Goal: Navigation & Orientation: Find specific page/section

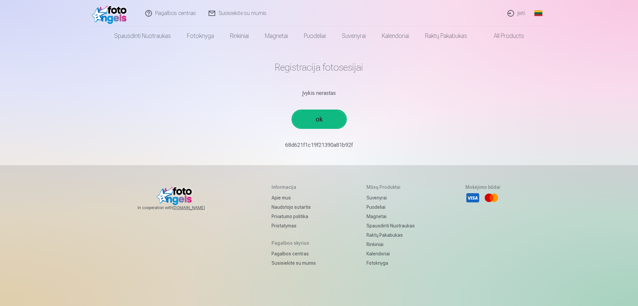
click at [319, 120] on link "ok" at bounding box center [319, 119] width 53 height 17
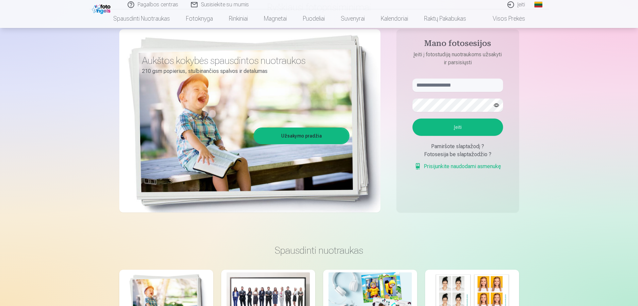
scroll to position [33, 0]
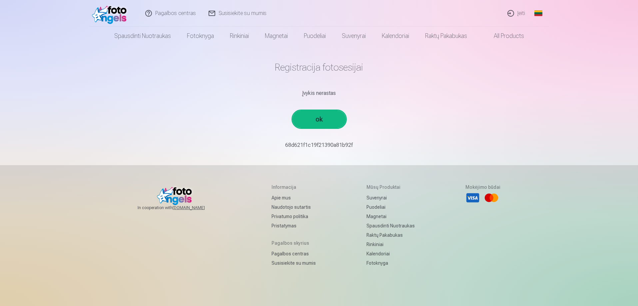
click at [321, 116] on link "ok" at bounding box center [319, 119] width 53 height 17
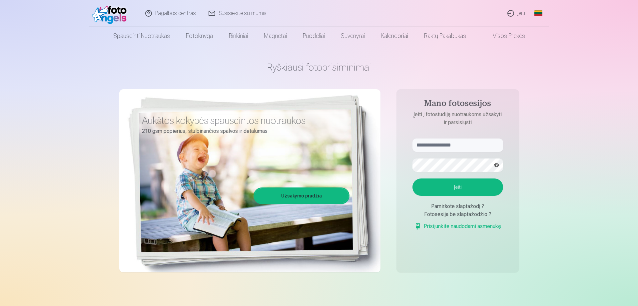
click at [517, 38] on link "Visos prekės" at bounding box center [503, 36] width 59 height 19
click at [475, 147] on input "text" at bounding box center [458, 145] width 91 height 13
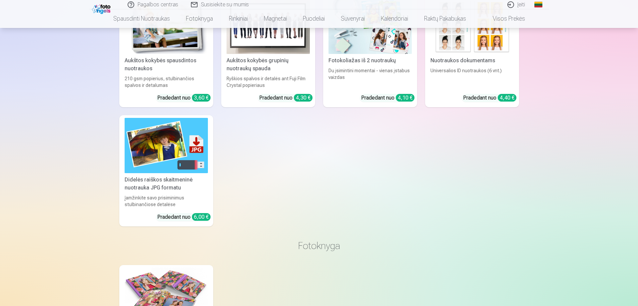
scroll to position [333, 0]
